Goal: Task Accomplishment & Management: Complete application form

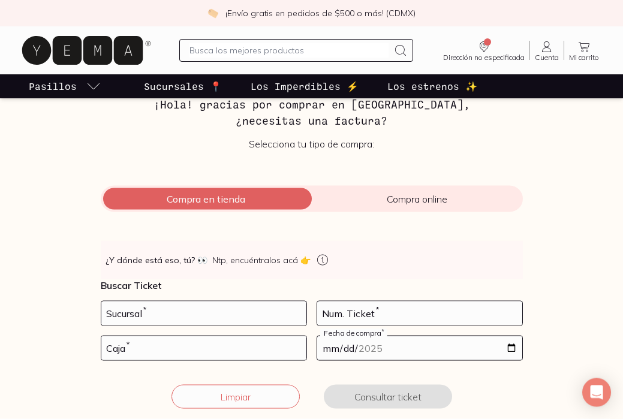
scroll to position [66, 0]
click at [233, 315] on input "number" at bounding box center [203, 313] width 205 height 24
type input "10002"
click at [392, 317] on input "number" at bounding box center [419, 313] width 205 height 24
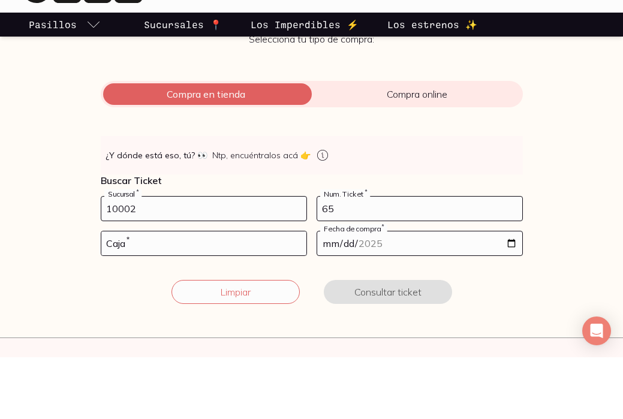
scroll to position [115, 0]
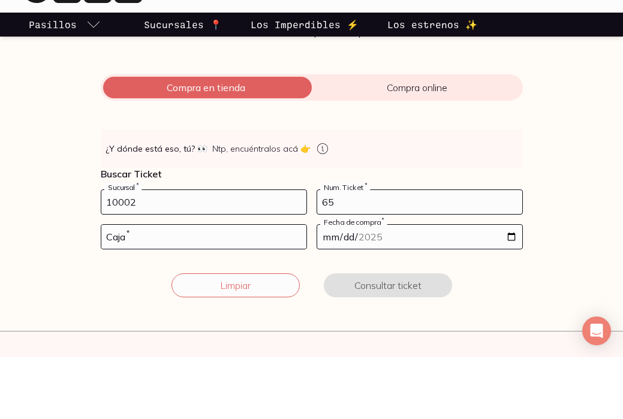
type input "65"
click at [219, 257] on form "10002 Sucursal * 65 Num. Ticket * Caja * Fecha de compra * Limpiar Consultar ti…" at bounding box center [312, 312] width 422 height 122
click at [245, 287] on input "number" at bounding box center [203, 299] width 205 height 24
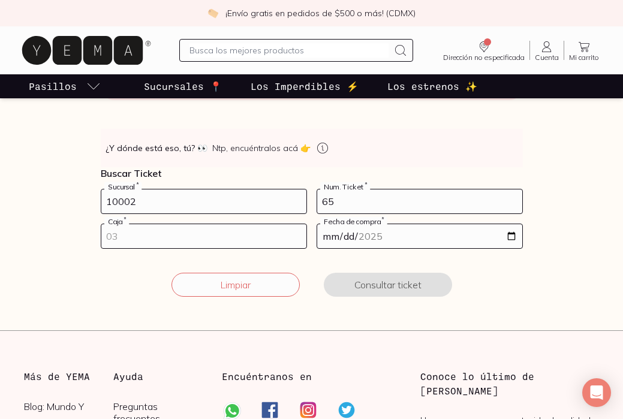
scroll to position [177, 0]
type input "02"
click at [385, 242] on input "date" at bounding box center [419, 237] width 205 height 24
type input "[DATE]"
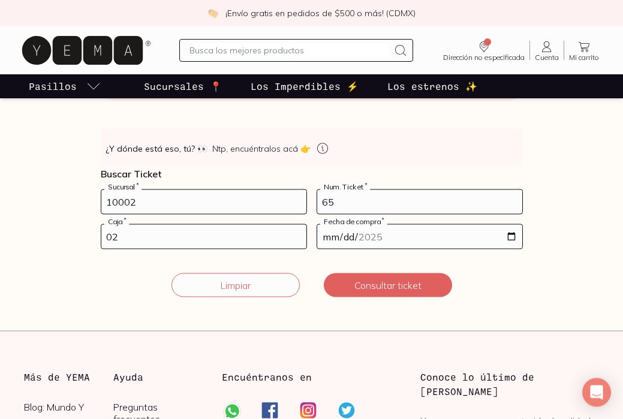
scroll to position [177, 0]
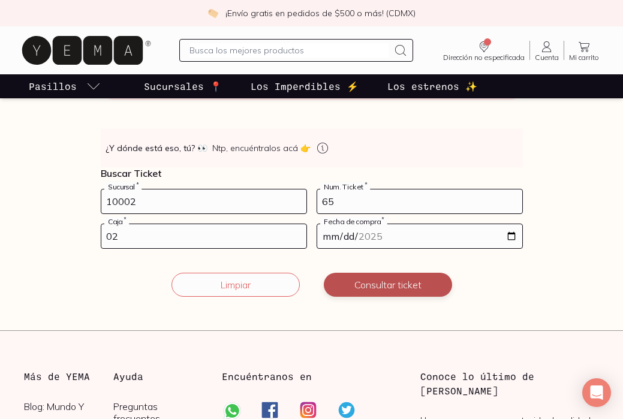
click at [397, 285] on button "Consultar ticket" at bounding box center [388, 285] width 128 height 24
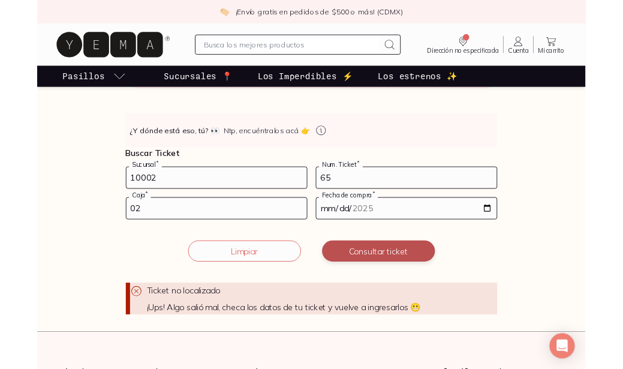
scroll to position [228, 0]
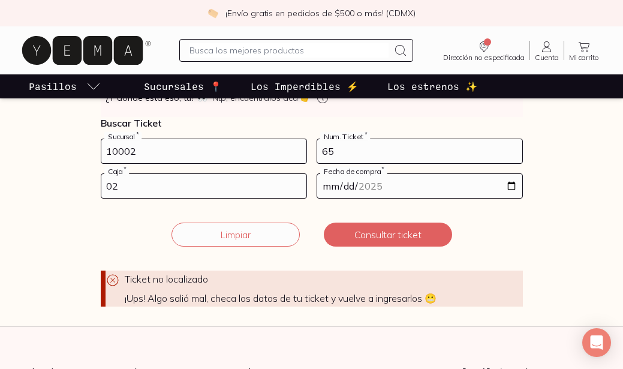
click at [205, 155] on input "10002" at bounding box center [203, 151] width 205 height 24
type input "1"
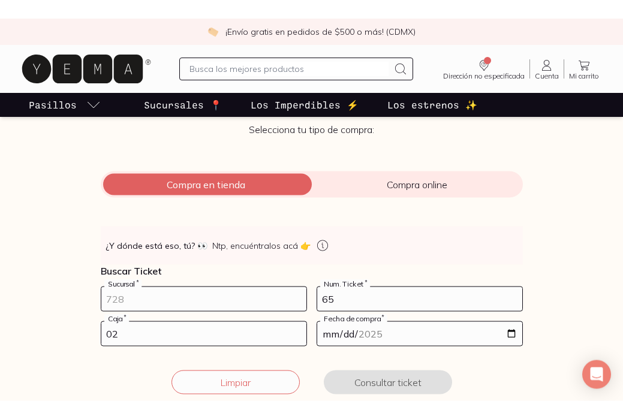
scroll to position [64, 0]
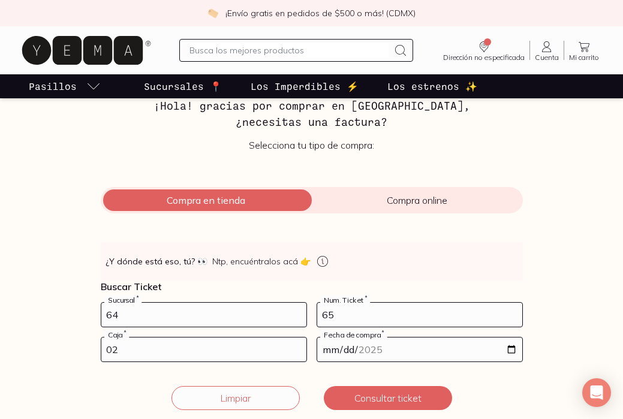
click at [386, 321] on input "65" at bounding box center [419, 315] width 205 height 24
click at [197, 308] on input "64" at bounding box center [203, 315] width 205 height 24
type input "6"
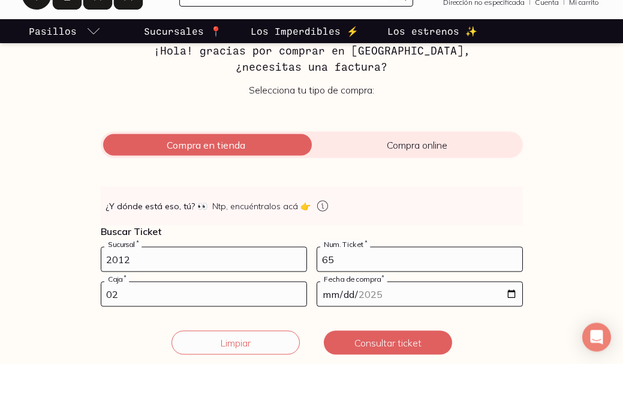
type input "2012"
click at [242, 338] on input "02" at bounding box center [203, 350] width 205 height 24
type input "01"
click at [410, 303] on input "65" at bounding box center [419, 315] width 205 height 24
type input "6"
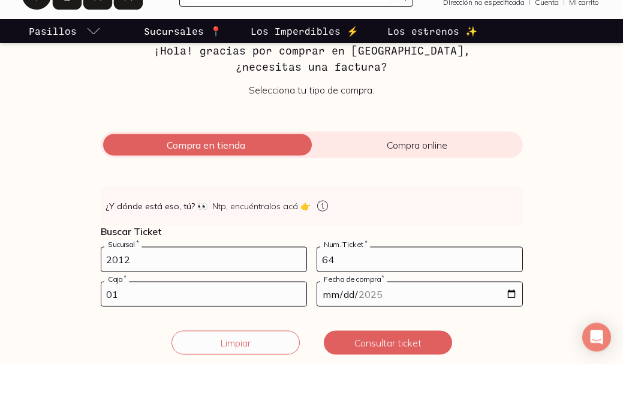
type input "64"
click at [457, 338] on input "[DATE]" at bounding box center [419, 350] width 205 height 24
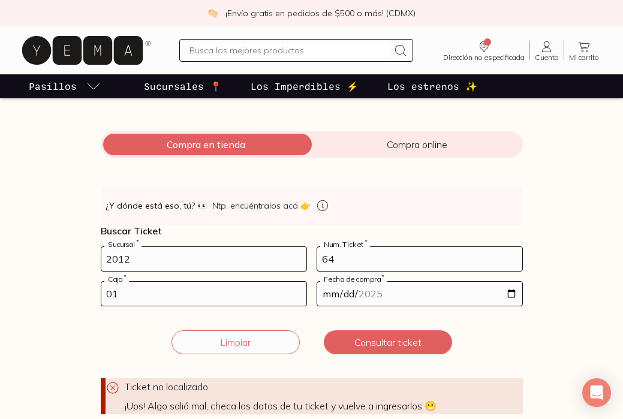
type input "[DATE]"
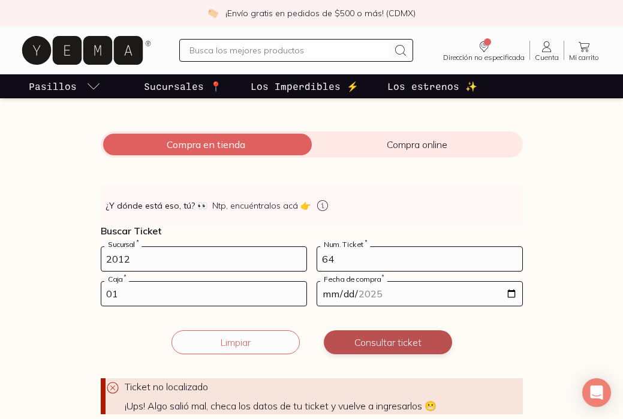
click at [409, 338] on button "Consultar ticket" at bounding box center [388, 342] width 128 height 24
